Goal: Task Accomplishment & Management: Complete application form

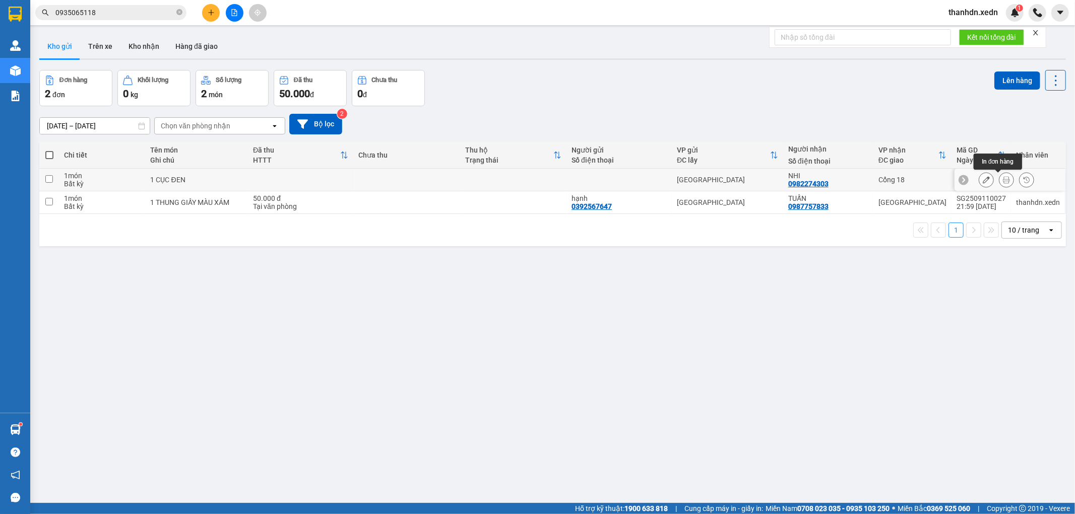
click at [1003, 177] on icon at bounding box center [1006, 179] width 7 height 7
click at [983, 182] on icon at bounding box center [986, 179] width 7 height 7
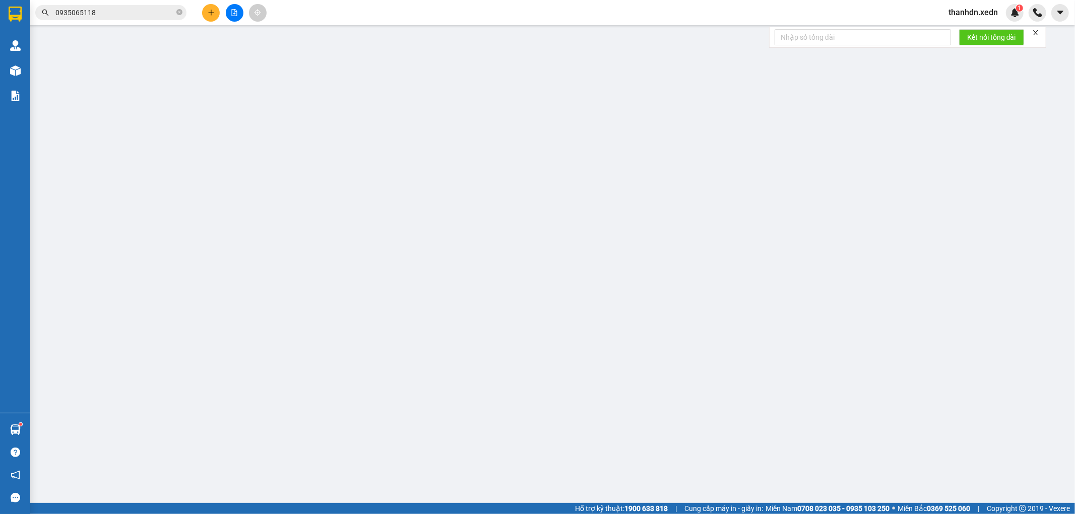
type input "0982274303"
type input "NHI"
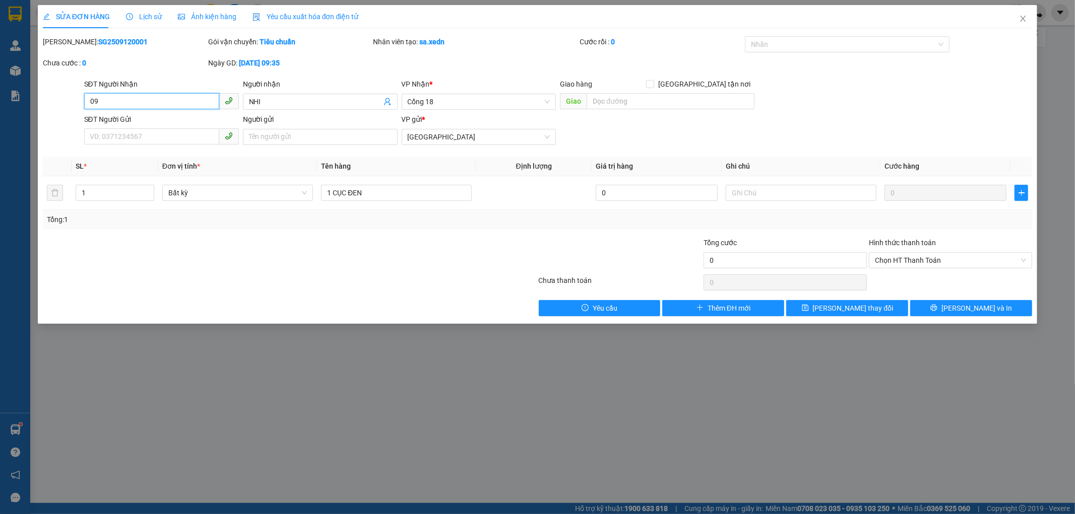
type input "0"
click at [109, 102] on input "640" at bounding box center [151, 101] width 135 height 16
type input "640"
click at [1025, 18] on icon "close" at bounding box center [1023, 19] width 8 height 8
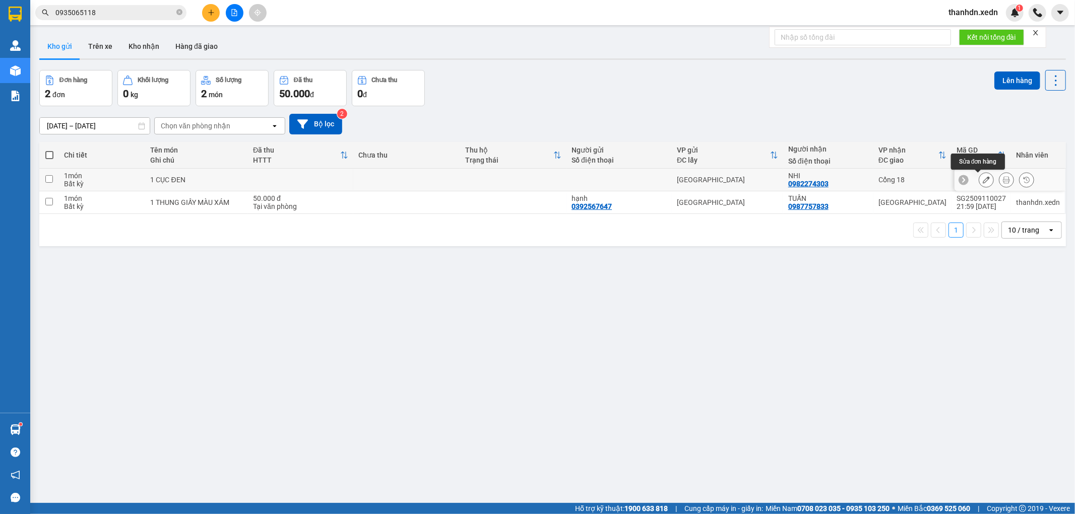
click at [983, 183] on icon at bounding box center [986, 179] width 7 height 7
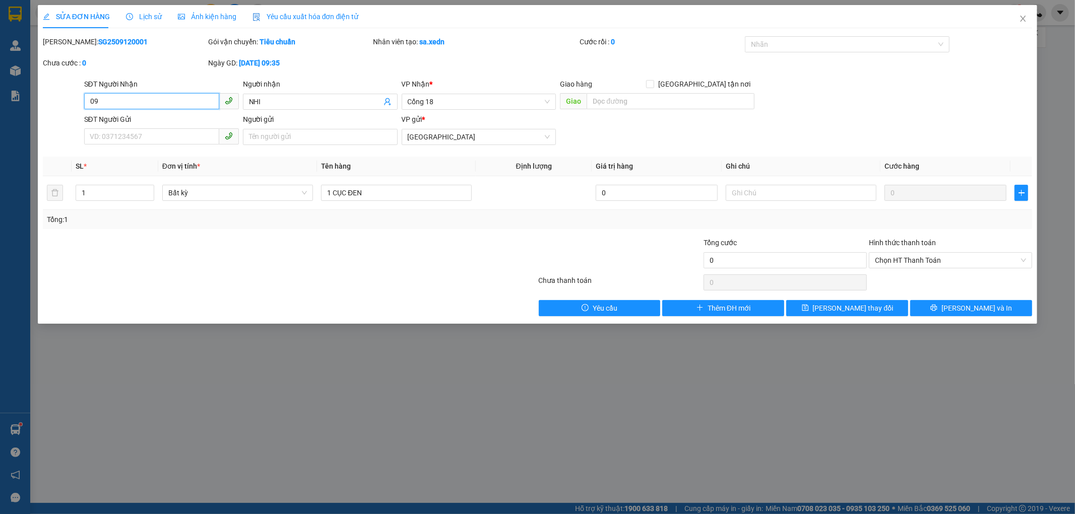
type input "0"
click at [118, 107] on input "640" at bounding box center [151, 101] width 135 height 16
click at [115, 104] on input "640" at bounding box center [151, 101] width 135 height 16
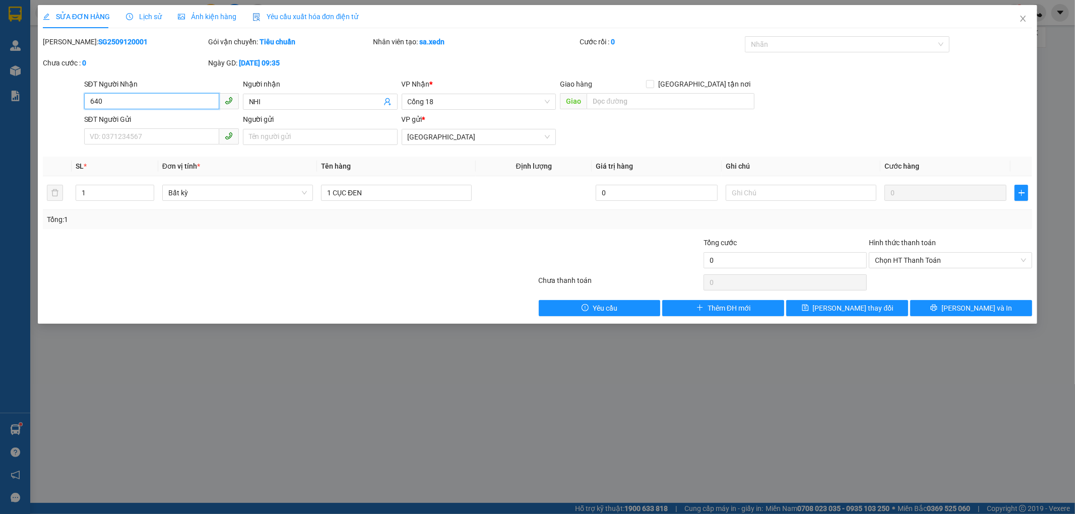
click at [115, 104] on input "640" at bounding box center [151, 101] width 135 height 16
type input "640"
click at [1023, 21] on icon "close" at bounding box center [1023, 19] width 8 height 8
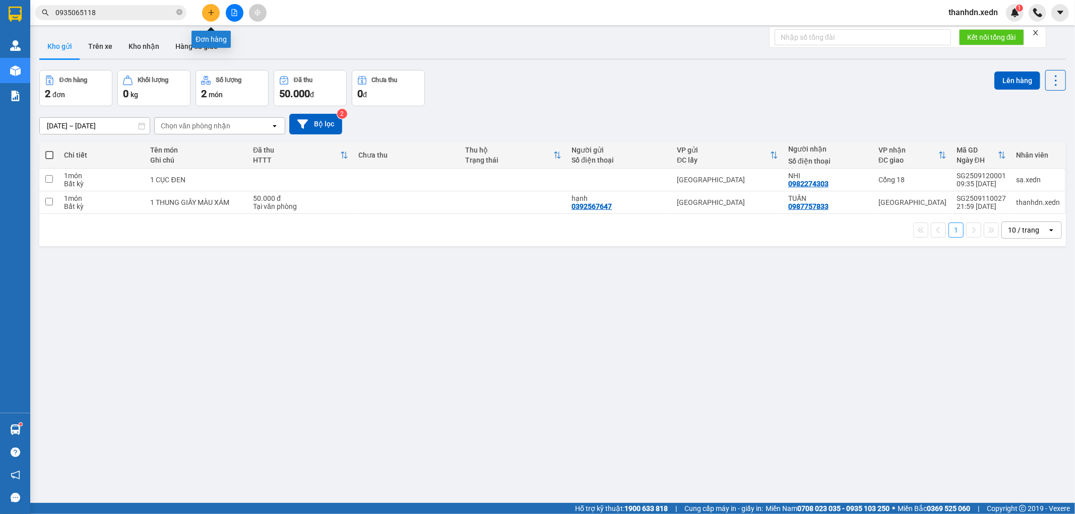
click at [211, 17] on button at bounding box center [211, 13] width 18 height 18
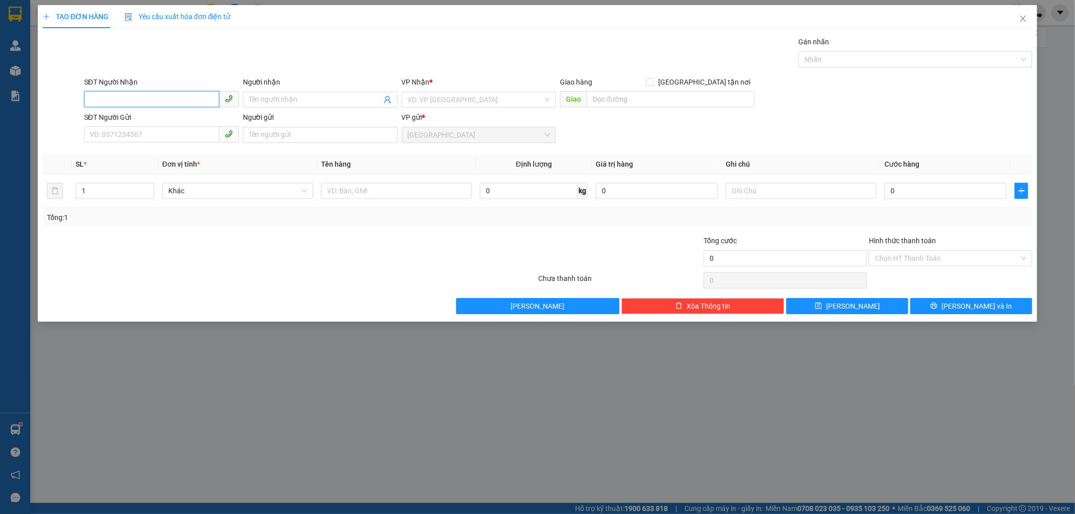
click at [152, 97] on input "SĐT Người Nhận" at bounding box center [151, 99] width 135 height 16
click at [115, 99] on input "640" at bounding box center [151, 99] width 135 height 16
click at [117, 116] on div "0977874640 - NHI" at bounding box center [161, 119] width 143 height 11
type input "0977874640"
type input "NHI"
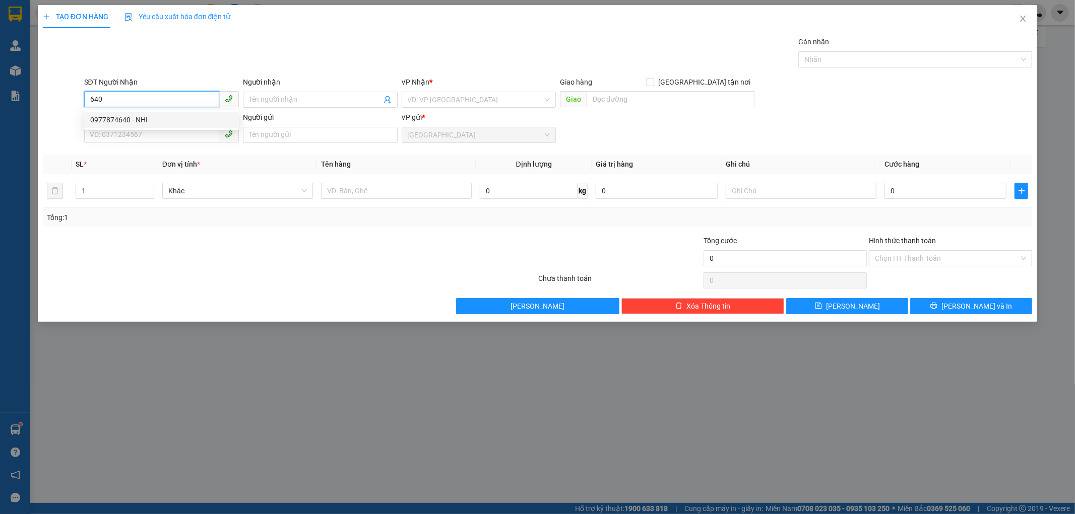
type input "CỔNG 18"
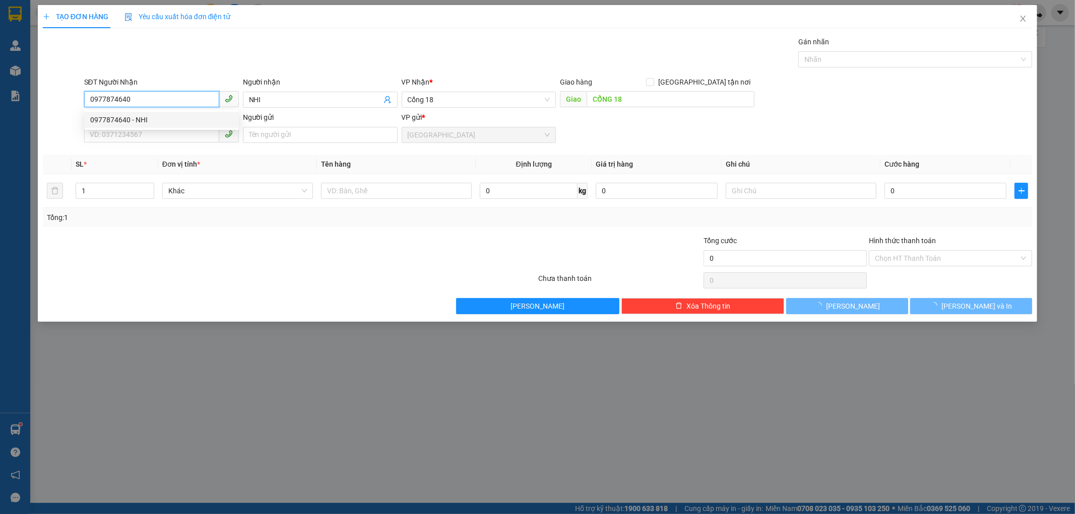
type input "100.000"
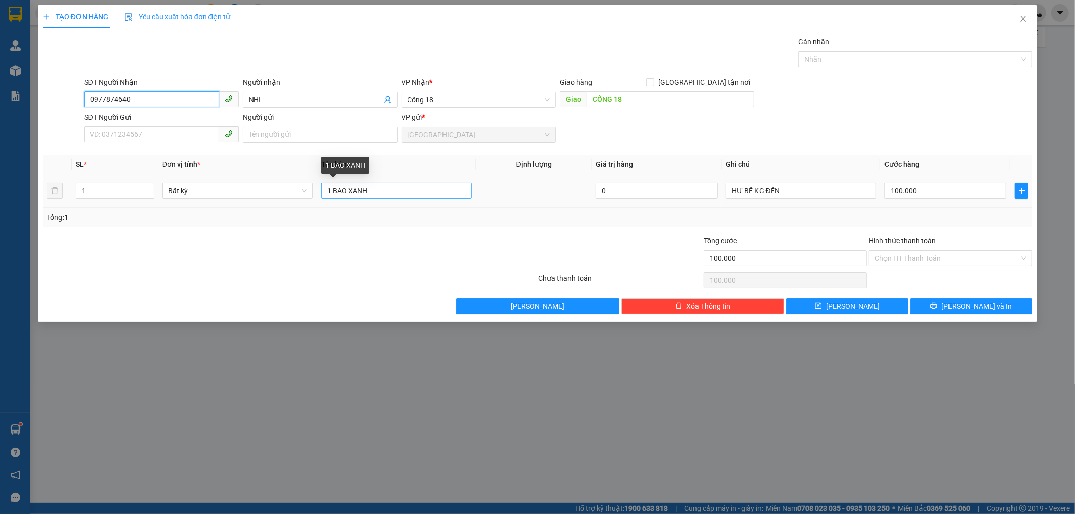
type input "0977874640"
click at [442, 187] on input "1 BAO XANH" at bounding box center [396, 191] width 151 height 16
click at [426, 185] on input "1 BAO XANH" at bounding box center [396, 191] width 151 height 16
type input "1 CỤC ĐEN"
click at [907, 199] on input "100.000" at bounding box center [945, 191] width 122 height 16
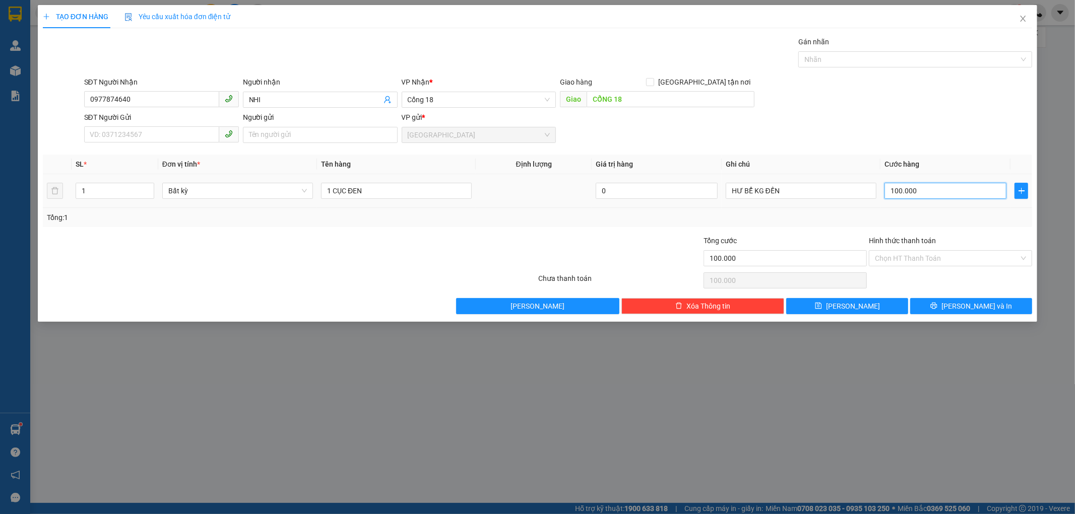
type input "6"
type input "60"
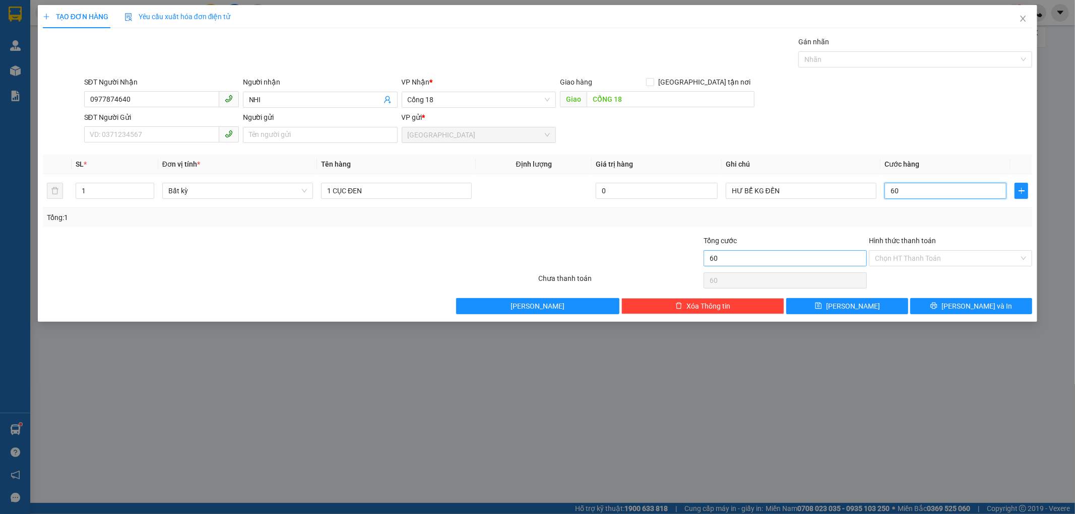
type input "60"
type input "60.000"
click at [777, 259] on input "60.000" at bounding box center [784, 258] width 163 height 16
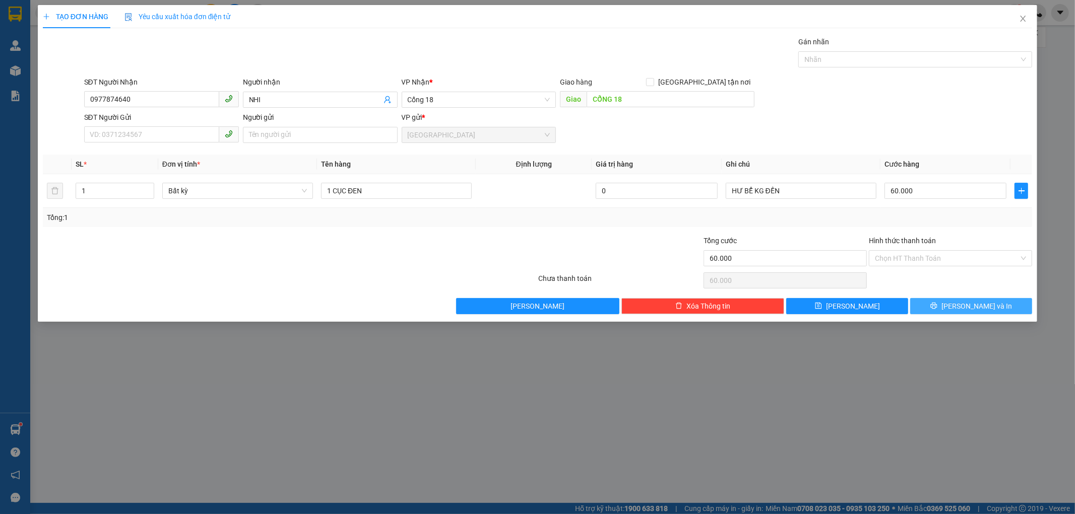
click at [936, 310] on button "[PERSON_NAME] và In" at bounding box center [971, 306] width 122 height 16
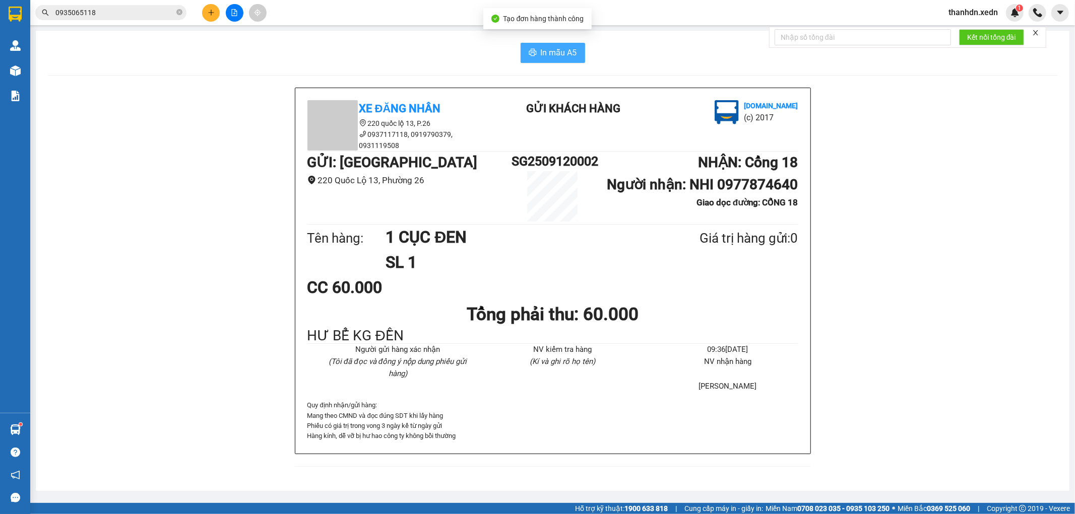
click at [556, 52] on span "In mẫu A5" at bounding box center [559, 52] width 36 height 13
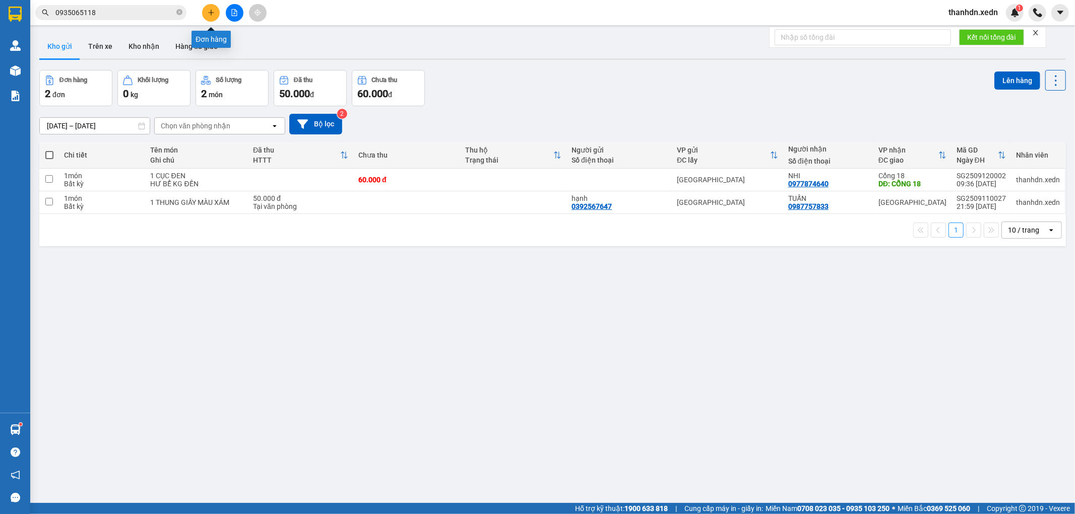
click at [209, 13] on icon "plus" at bounding box center [211, 12] width 7 height 7
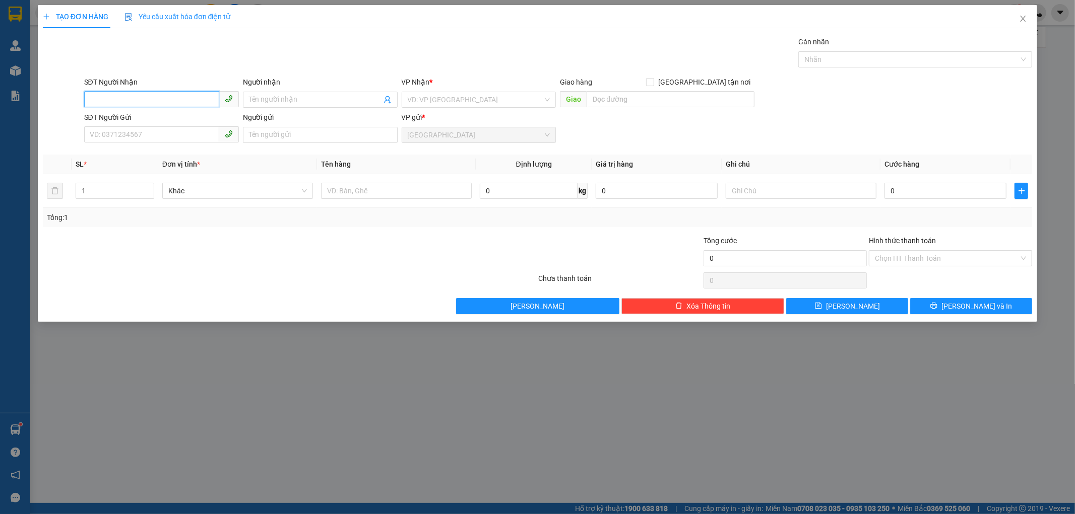
click at [168, 105] on input "SĐT Người Nhận" at bounding box center [151, 99] width 135 height 16
type input "0"
click at [123, 155] on div "0332099135 - CHỊ HẢI" at bounding box center [161, 152] width 143 height 11
type input "0332099135"
type input "CHỊ HẢI"
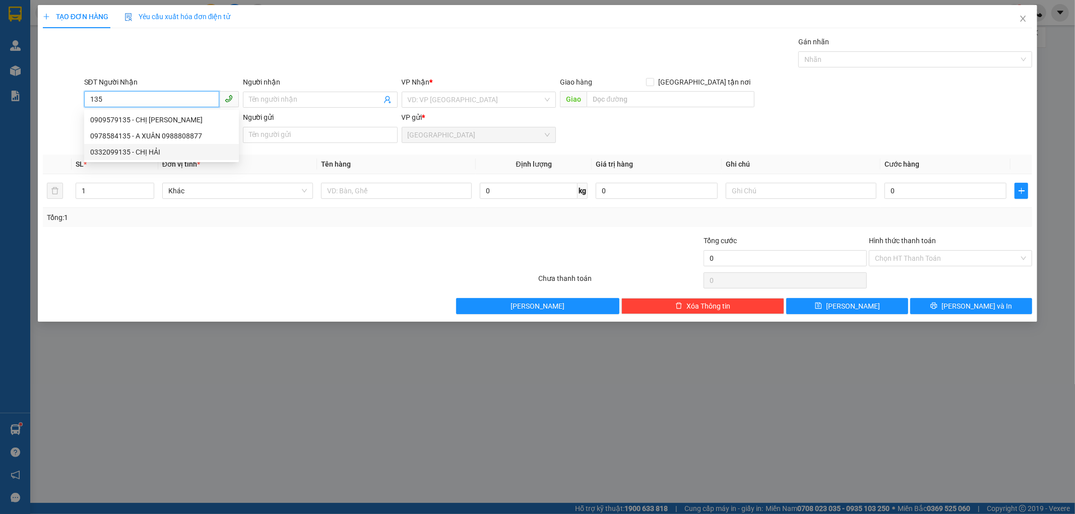
type input "NHÂN LƯỢNG"
type input "30.000"
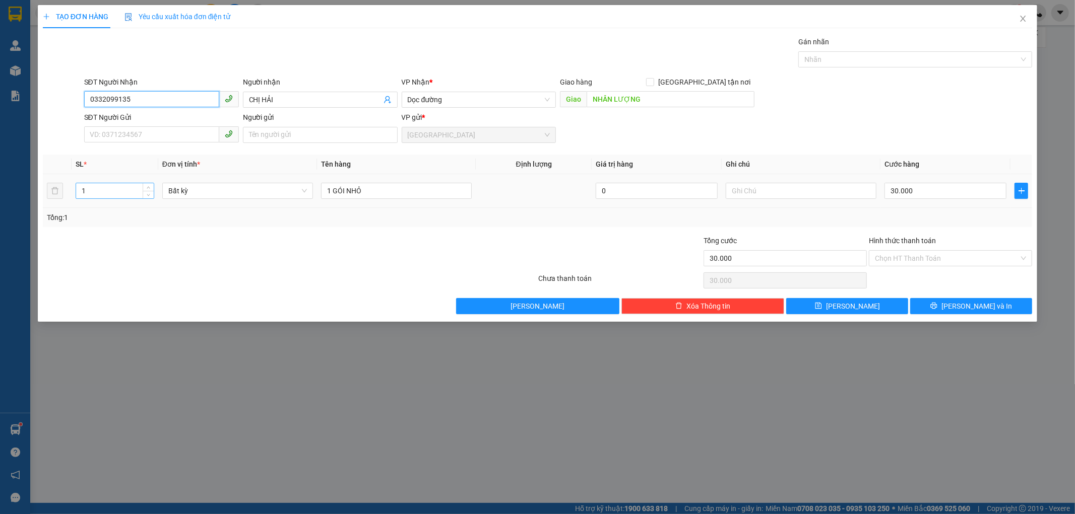
type input "0332099135"
click at [101, 194] on input "1" at bounding box center [115, 190] width 78 height 15
type input "2"
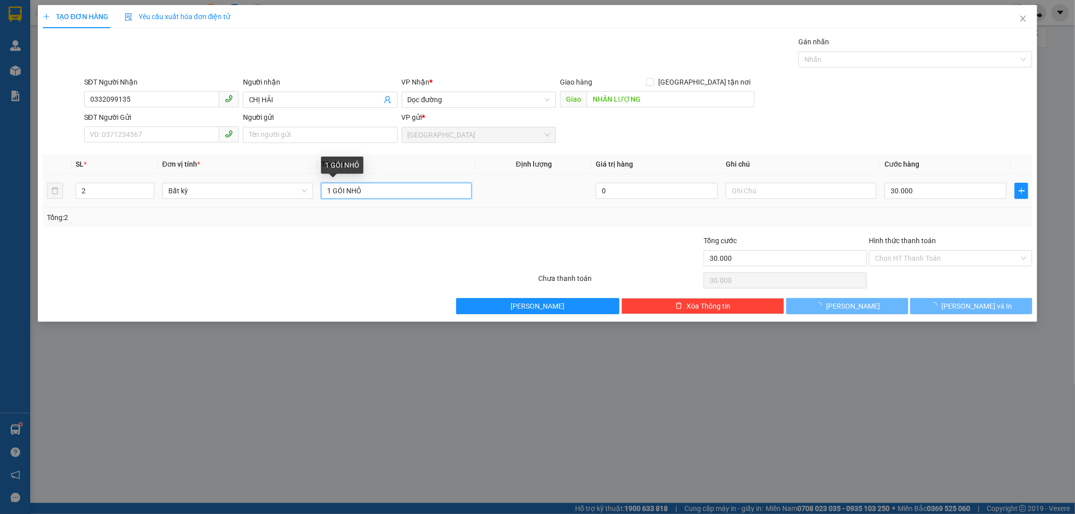
click at [365, 192] on input "1 GÓI NHỎ" at bounding box center [396, 191] width 151 height 16
type input "0"
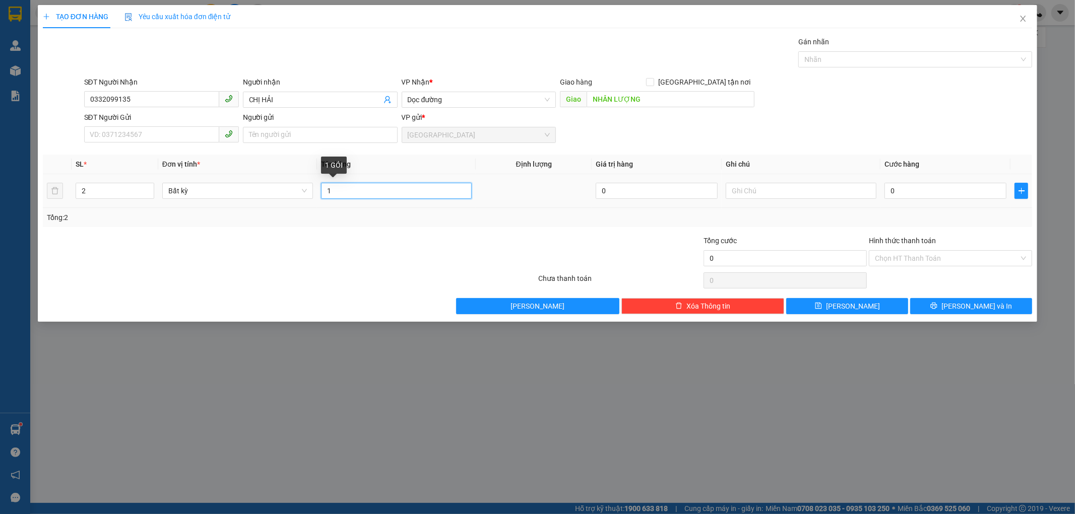
type input "1"
type input "2 BAO XANH NHỎ"
click at [881, 193] on td "0" at bounding box center [945, 191] width 130 height 34
click at [892, 192] on input "0" at bounding box center [945, 191] width 122 height 16
type input "1"
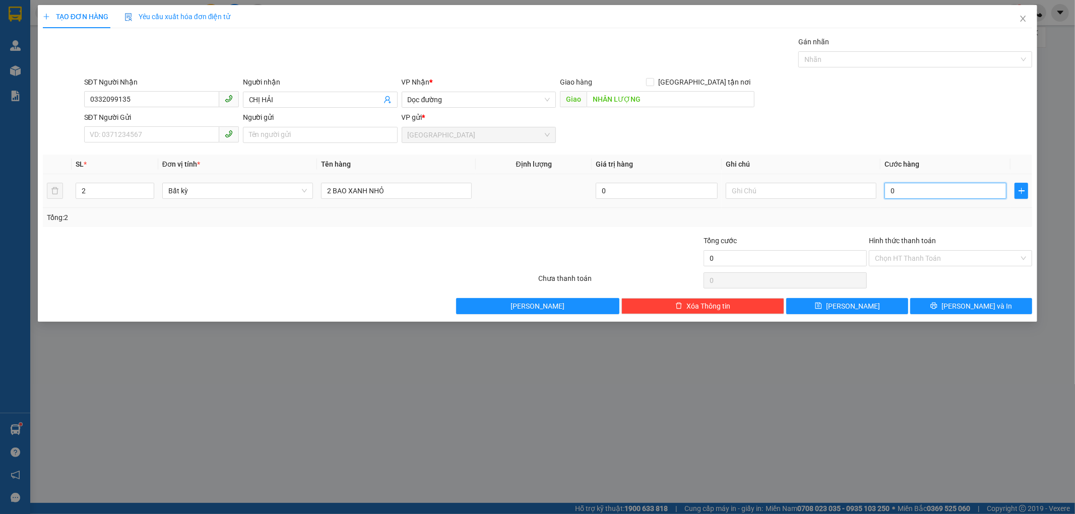
type input "1"
type input "10"
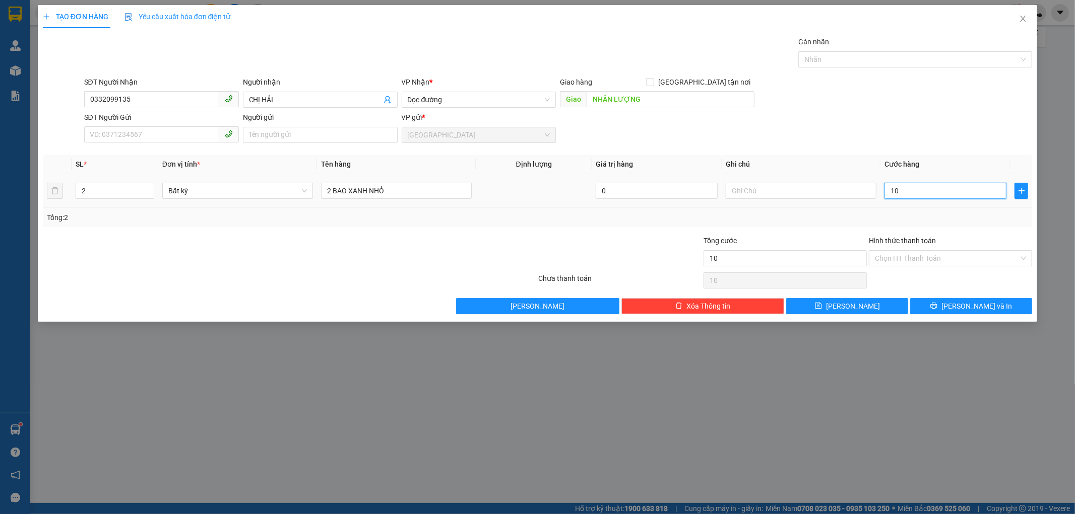
type input "100"
type input "100.000"
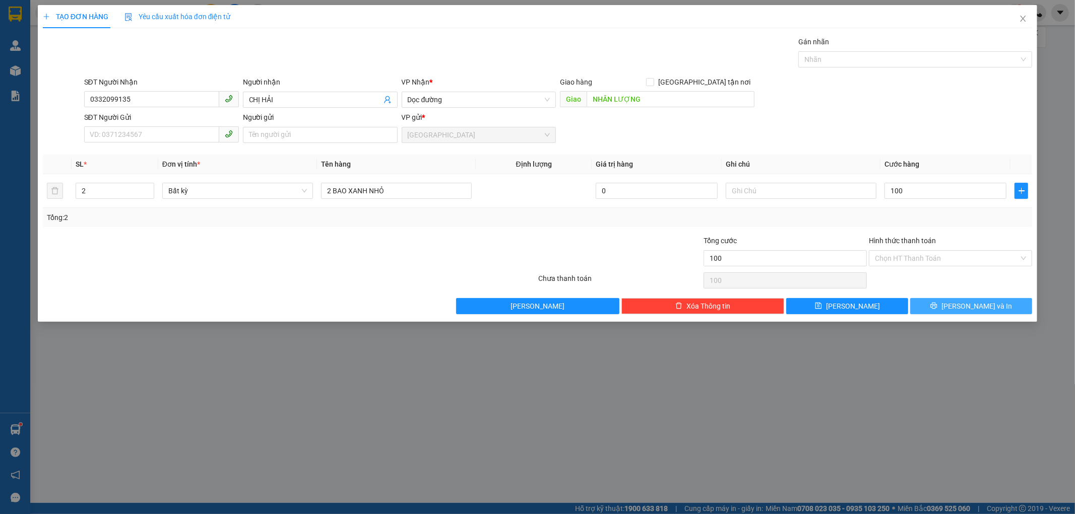
type input "100.000"
click at [925, 309] on button "[PERSON_NAME] và In" at bounding box center [971, 306] width 122 height 16
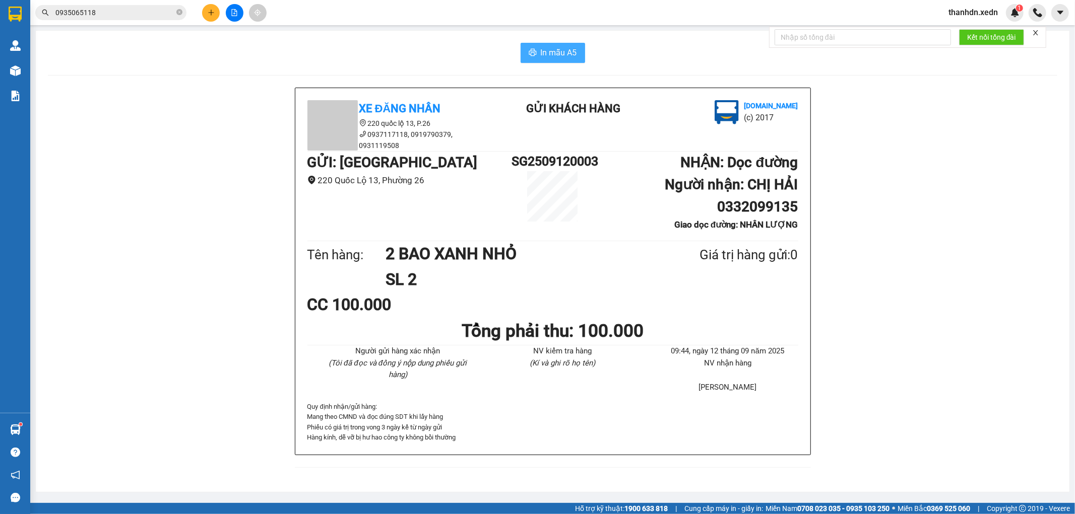
click at [551, 55] on span "In mẫu A5" at bounding box center [559, 52] width 36 height 13
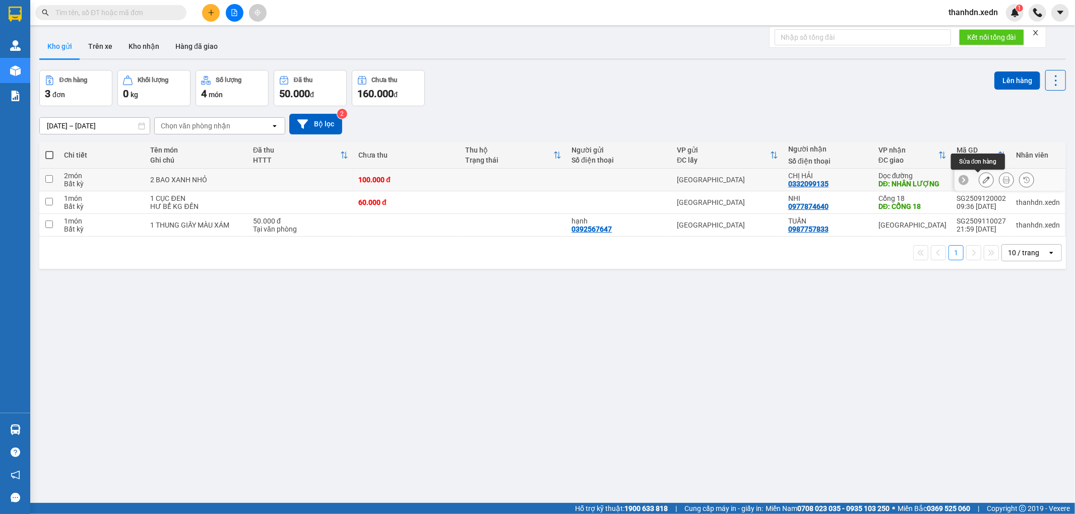
click at [983, 181] on icon at bounding box center [986, 179] width 7 height 7
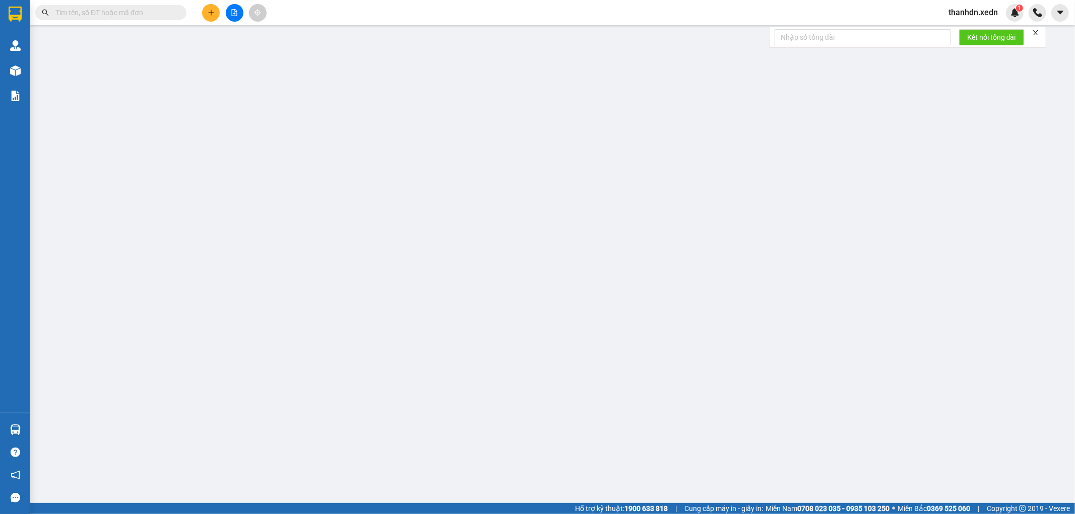
type input "0332099135"
type input "CHỊ HẢI"
type input "NHÂN LƯỢNG"
type input "100.000"
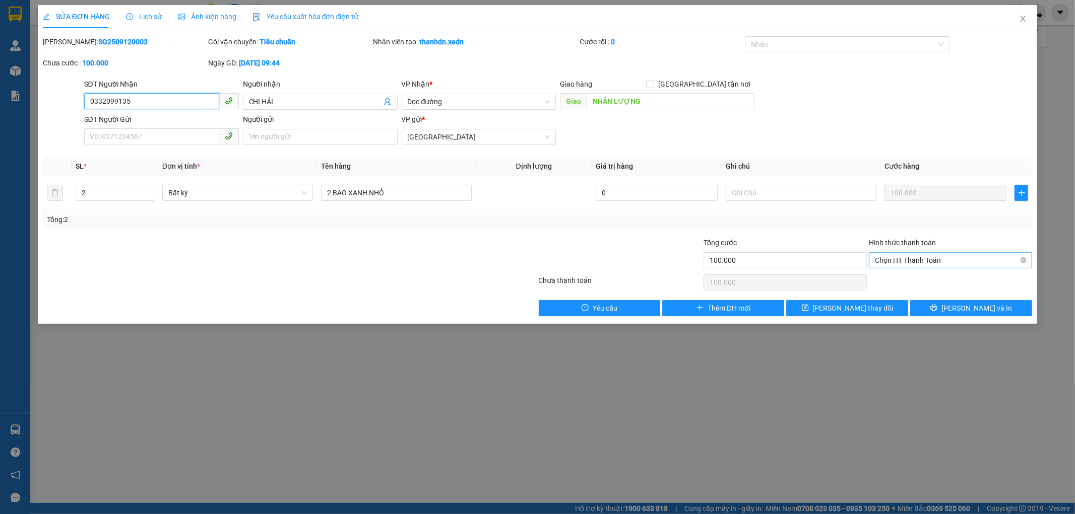
click at [895, 258] on span "Chọn HT Thanh Toán" at bounding box center [950, 260] width 151 height 15
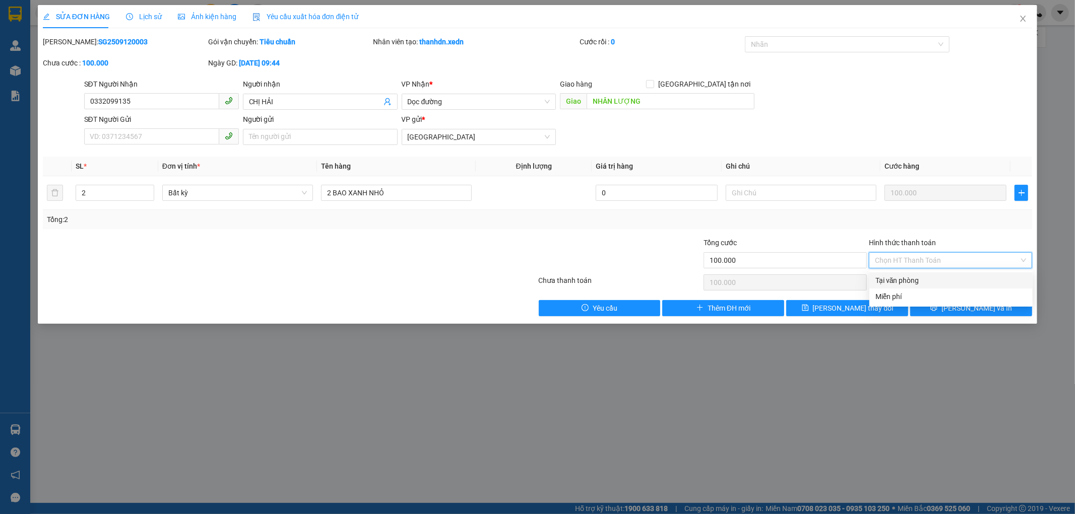
click at [895, 280] on div "Tại văn phòng" at bounding box center [950, 280] width 151 height 11
type input "0"
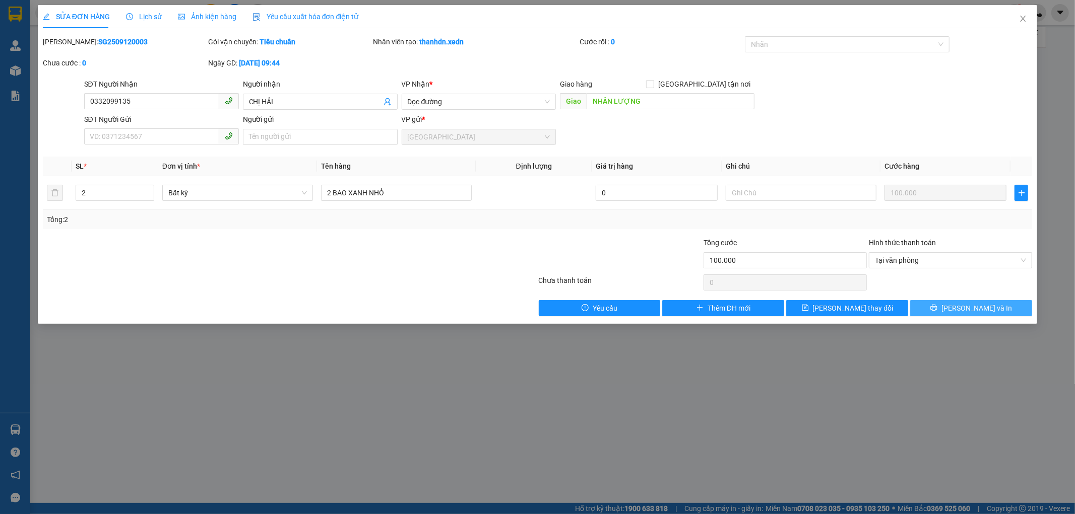
click at [929, 304] on button "[PERSON_NAME] và In" at bounding box center [971, 308] width 122 height 16
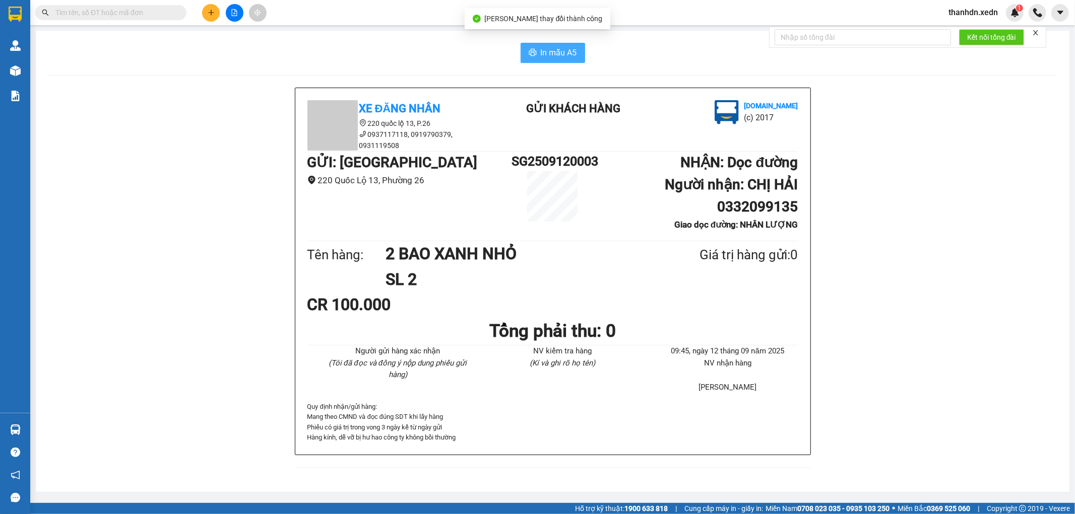
click at [569, 55] on span "In mẫu A5" at bounding box center [559, 52] width 36 height 13
